Goal: Transaction & Acquisition: Purchase product/service

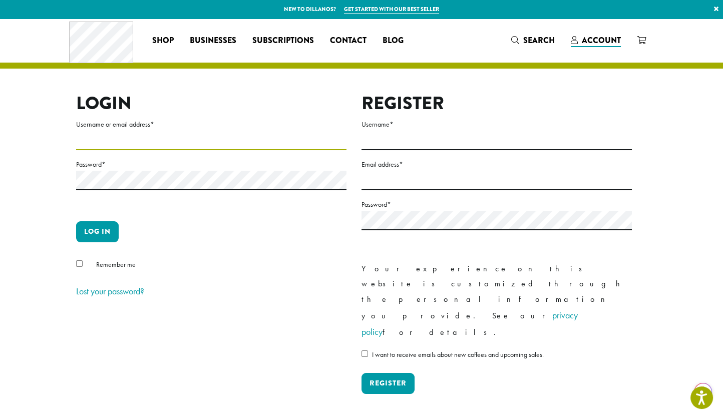
type input "**********"
click at [91, 238] on button "Log in" at bounding box center [97, 231] width 43 height 21
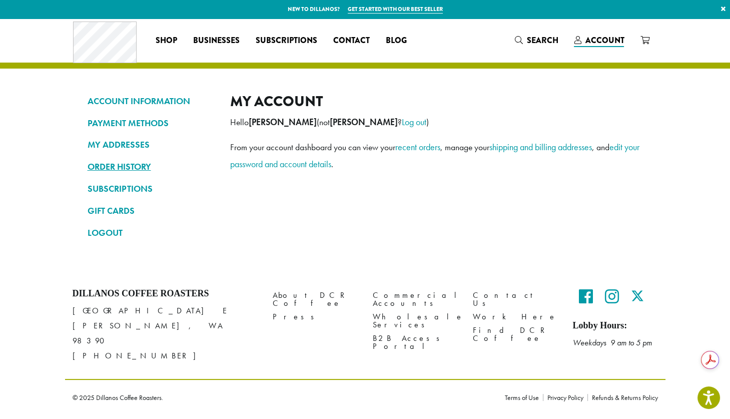
click at [126, 168] on link "ORDER HISTORY" at bounding box center [152, 166] width 128 height 17
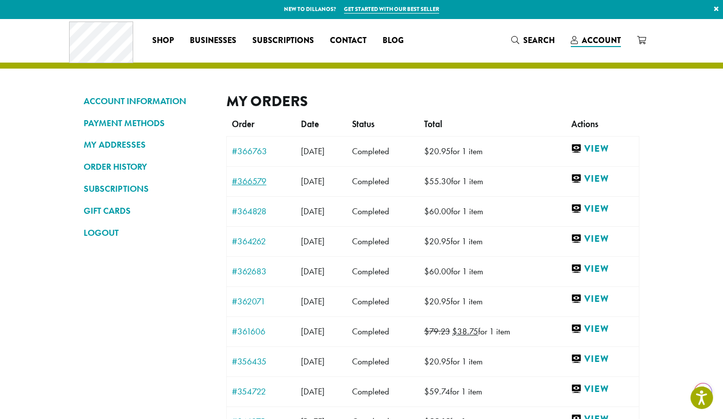
click at [256, 182] on link "#366579" at bounding box center [261, 181] width 59 height 9
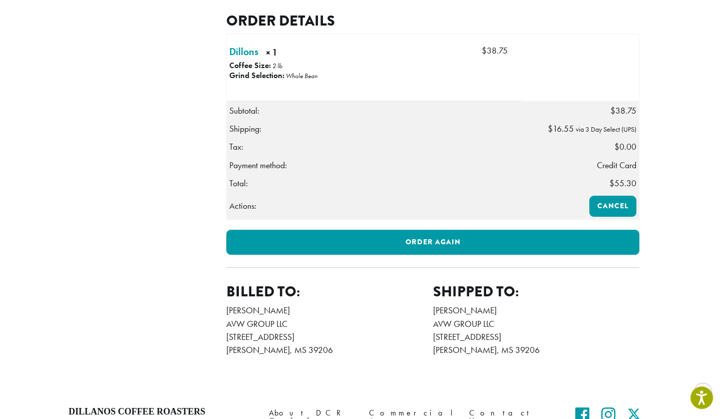
scroll to position [250, 0]
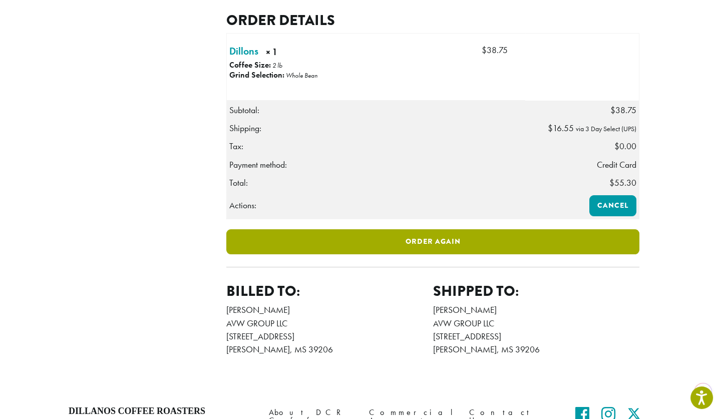
click at [424, 254] on link "Order again" at bounding box center [432, 241] width 413 height 25
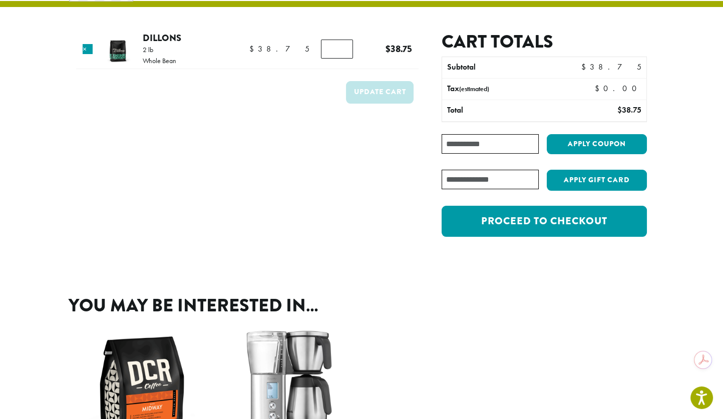
scroll to position [150, 0]
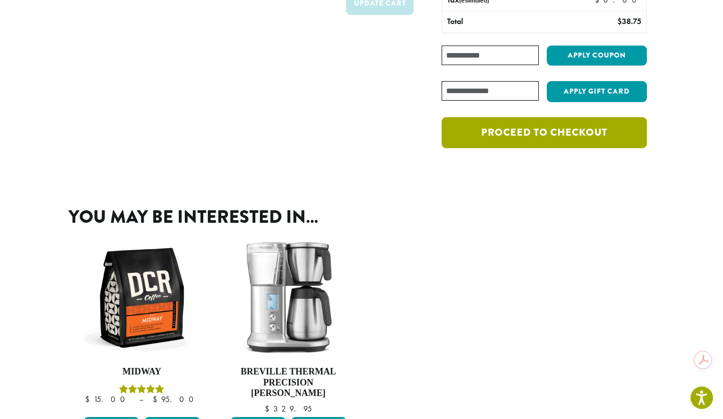
click at [557, 132] on link "Proceed to checkout" at bounding box center [543, 132] width 205 height 31
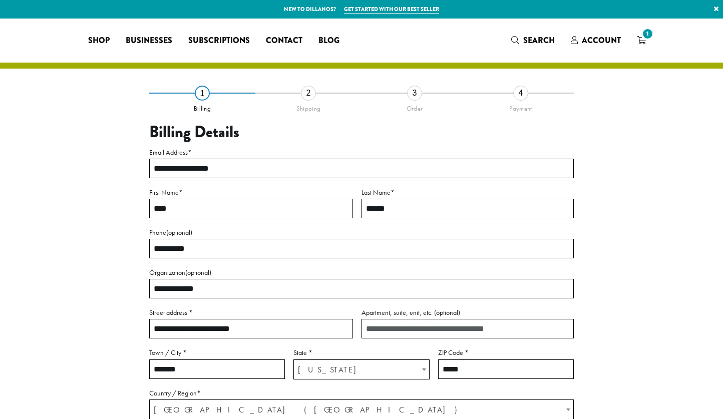
select select "**"
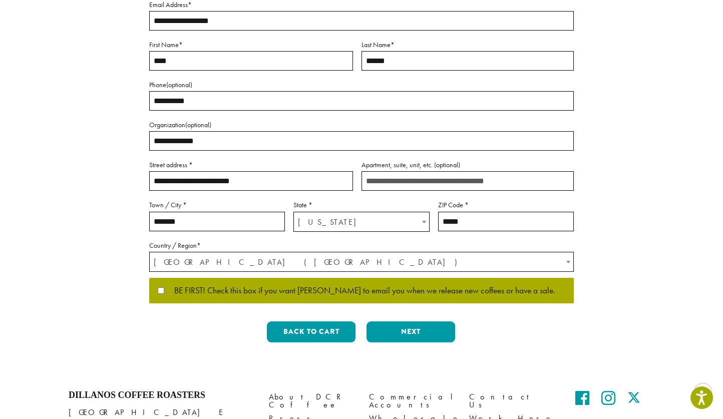
scroll to position [150, 0]
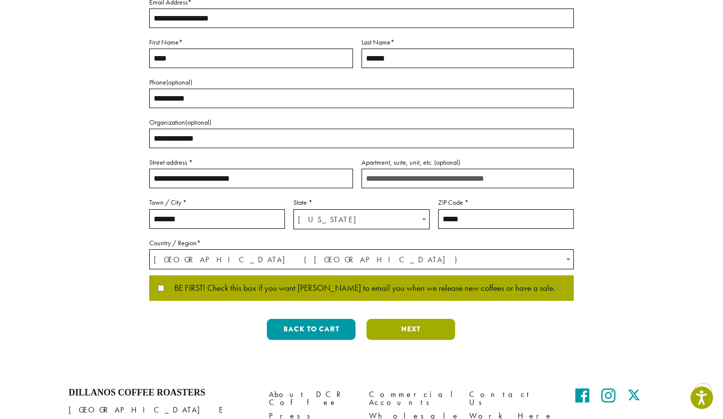
click at [413, 328] on button "Next" at bounding box center [410, 329] width 89 height 21
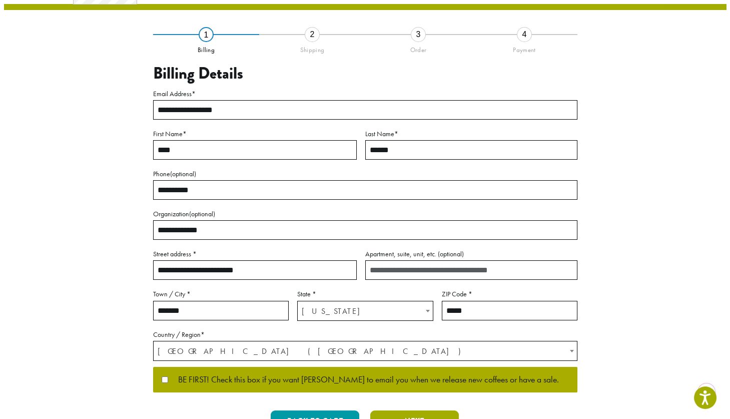
scroll to position [3, 0]
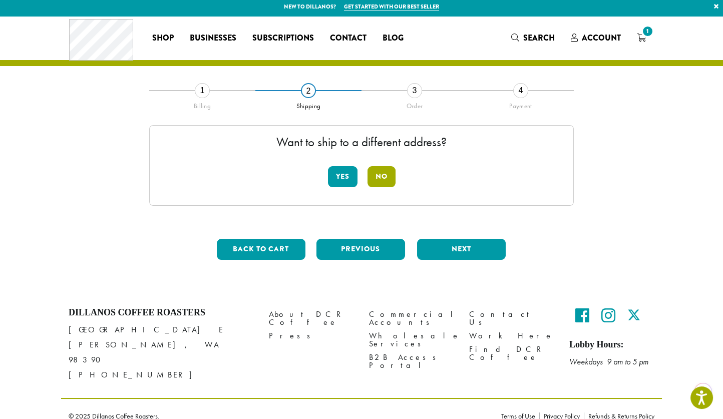
click at [386, 176] on button "No" at bounding box center [381, 176] width 28 height 21
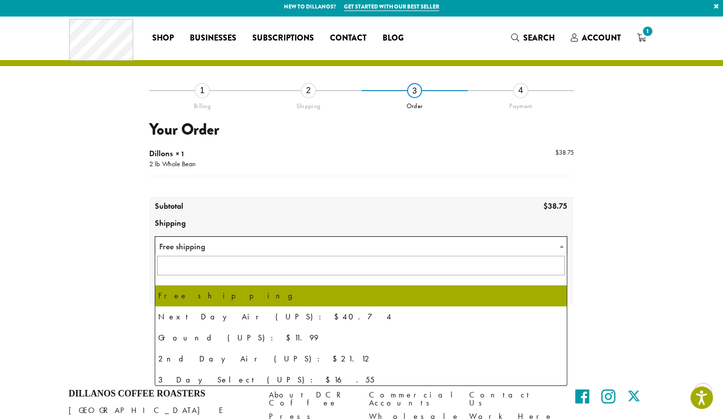
click at [166, 246] on span "Free shipping" at bounding box center [360, 247] width 411 height 20
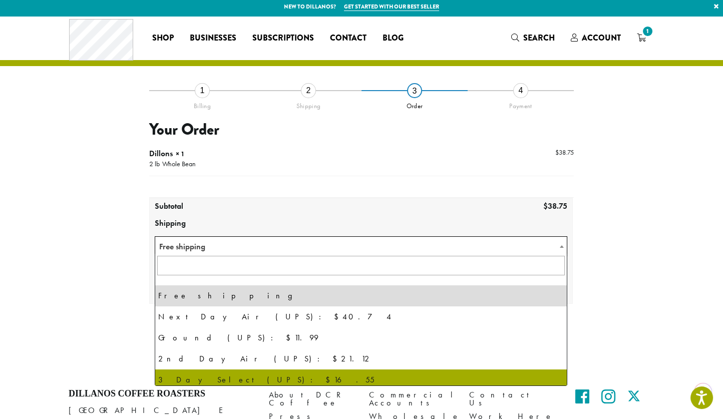
select select "********"
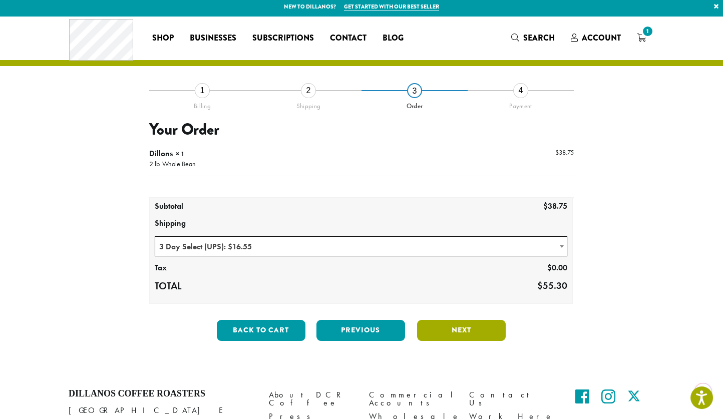
click at [476, 328] on button "Next" at bounding box center [461, 330] width 89 height 21
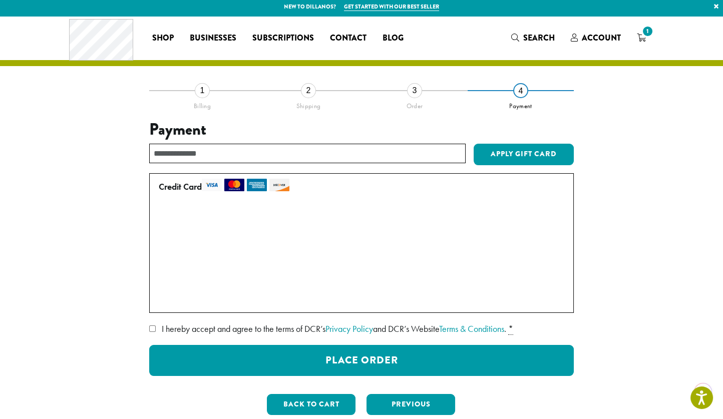
click at [161, 236] on label "• • • 3138 (expires 05/28)" at bounding box center [359, 237] width 401 height 16
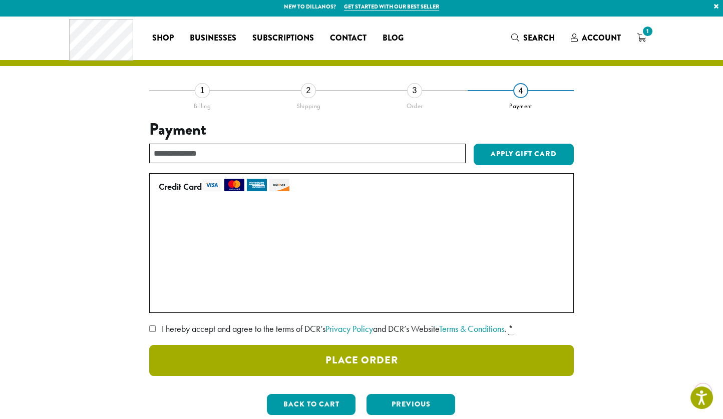
click at [380, 359] on button "Place Order" at bounding box center [361, 360] width 424 height 31
